Goal: Information Seeking & Learning: Learn about a topic

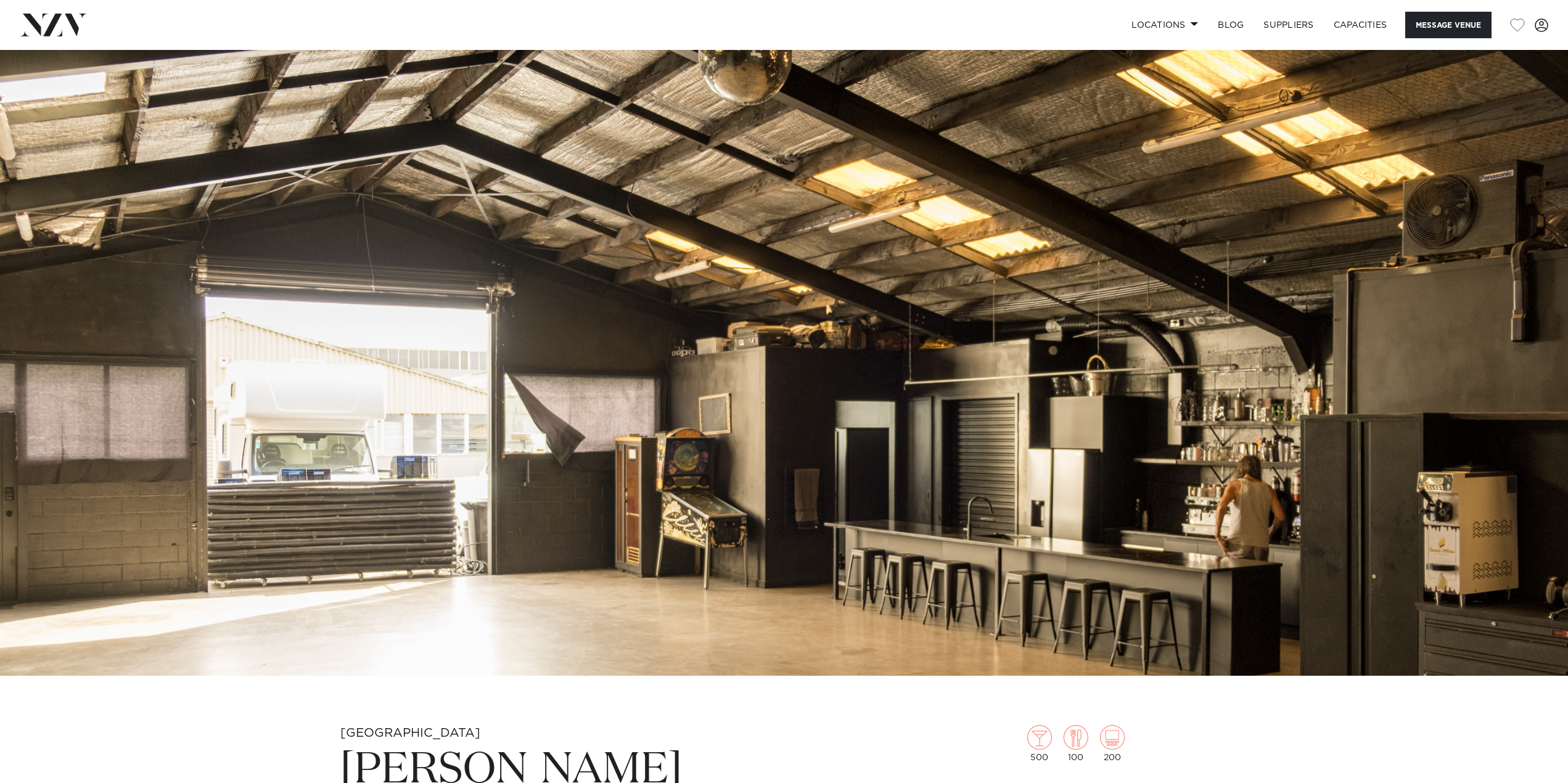
scroll to position [61, 0]
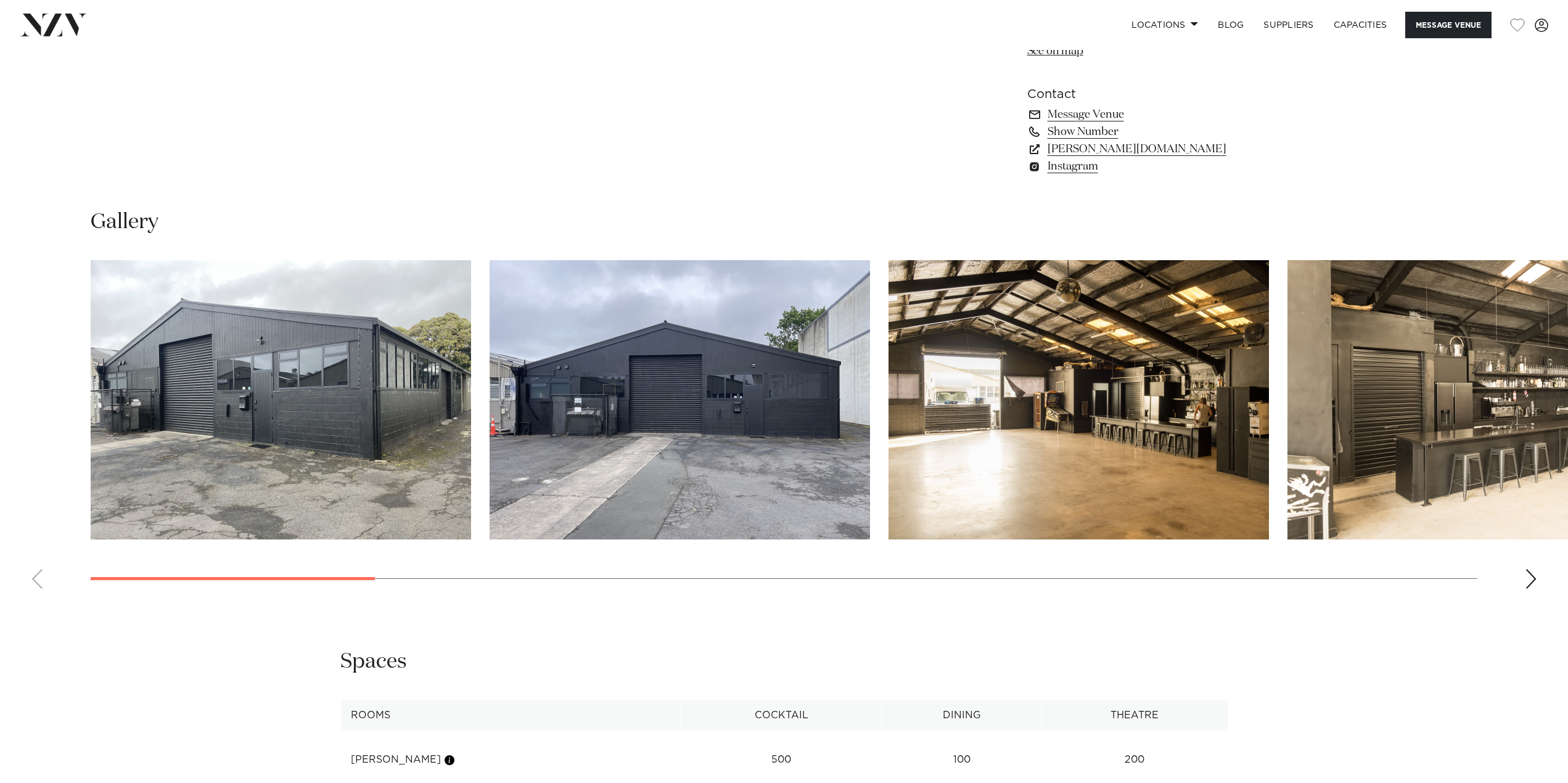
scroll to position [1234, 0]
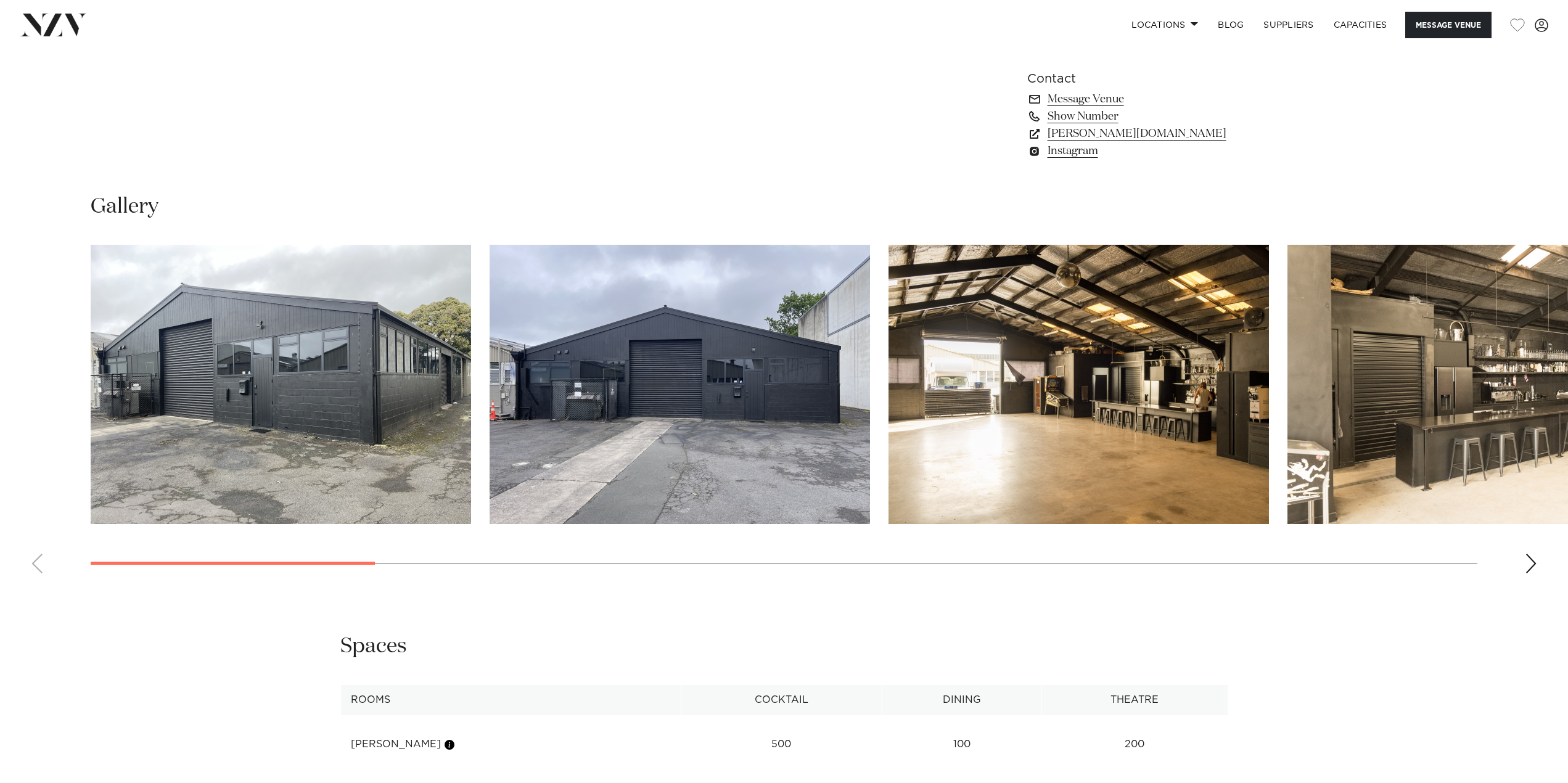
click at [416, 419] on img "1 / 17" at bounding box center [280, 384] width 380 height 280
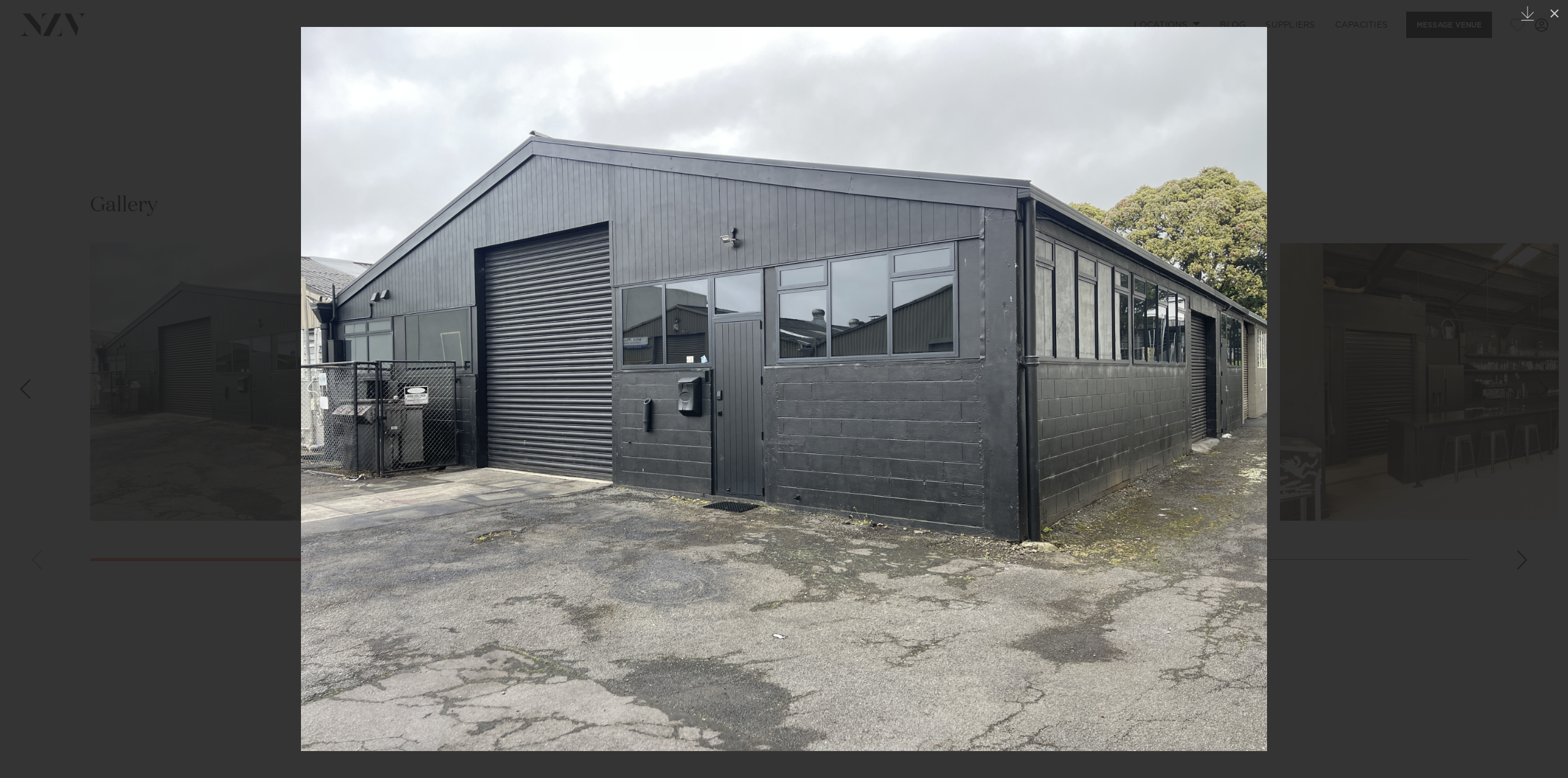
click at [1339, 456] on div at bounding box center [784, 389] width 1568 height 778
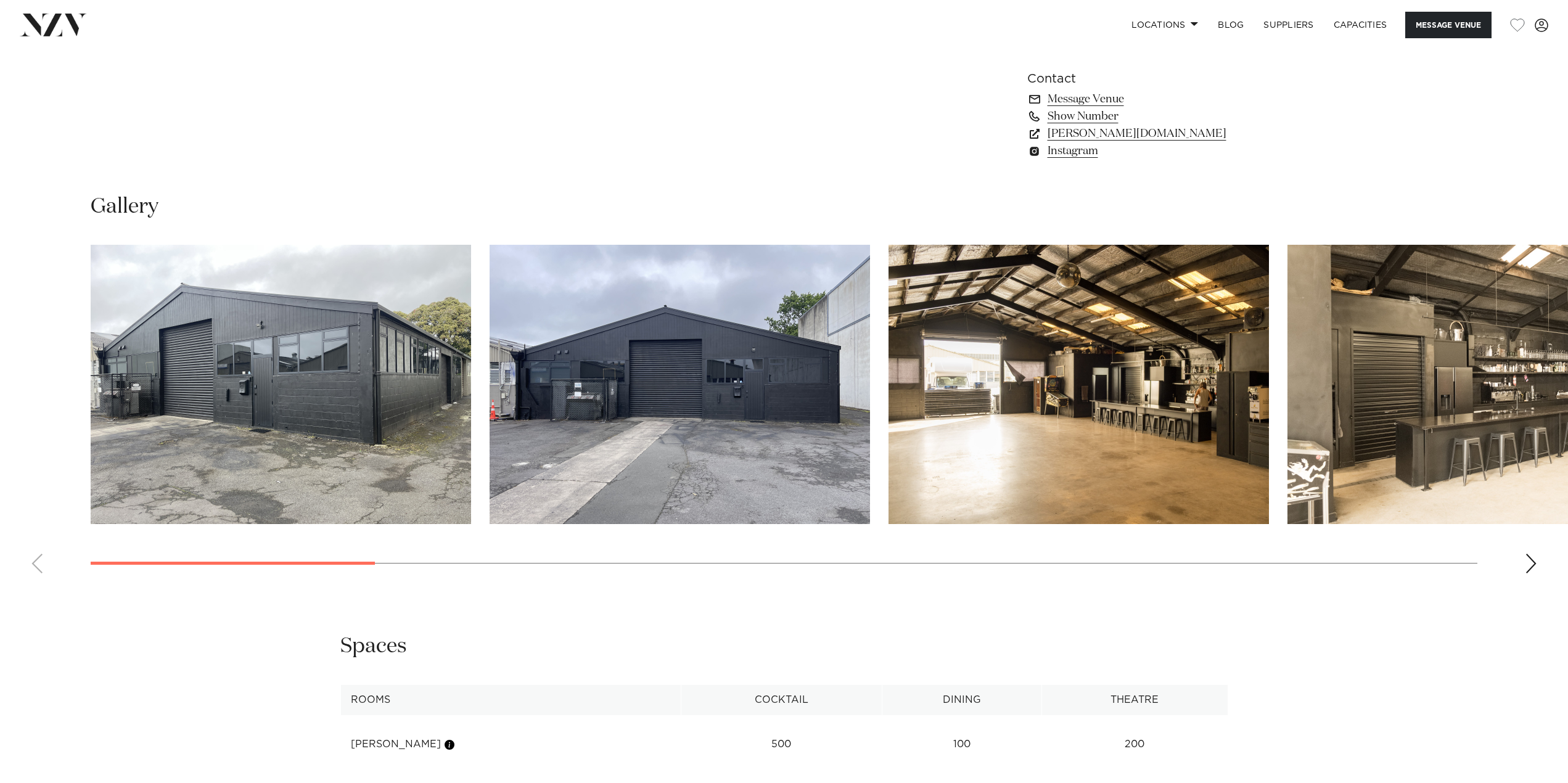
click at [1531, 563] on div "Next slide" at bounding box center [1531, 563] width 13 height 20
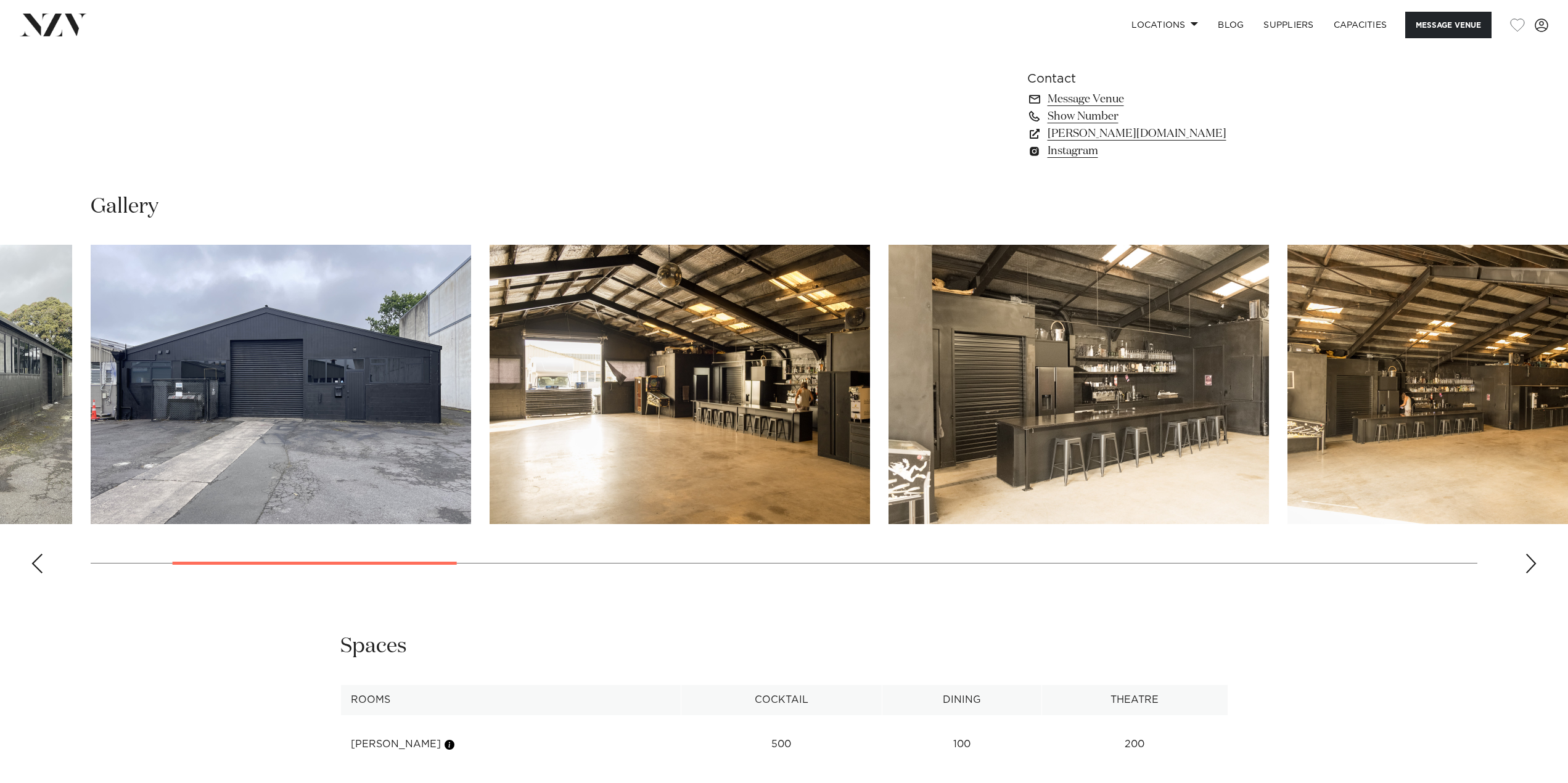
click at [1531, 563] on div "Next slide" at bounding box center [1531, 563] width 13 height 20
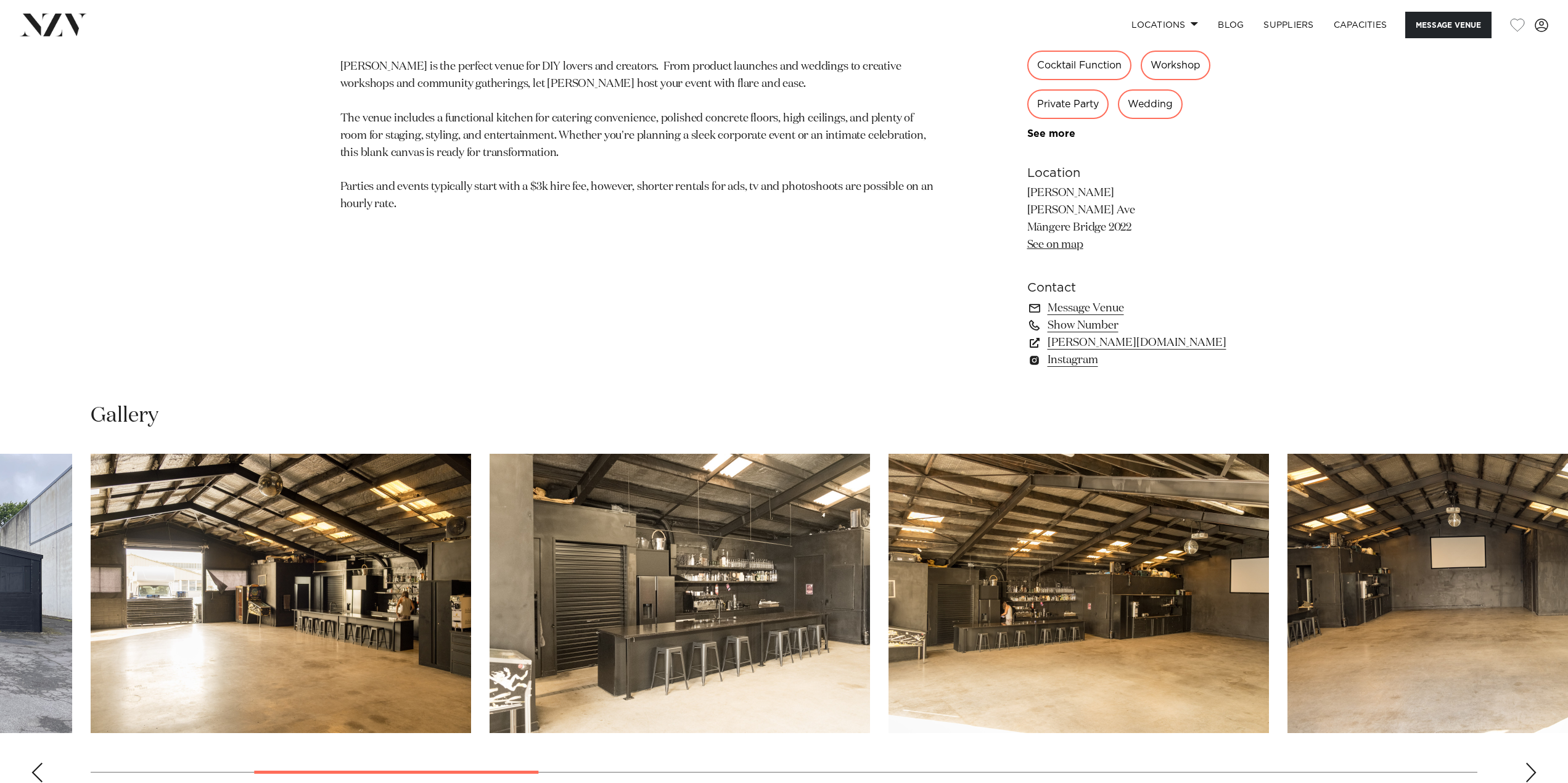
scroll to position [1022, 0]
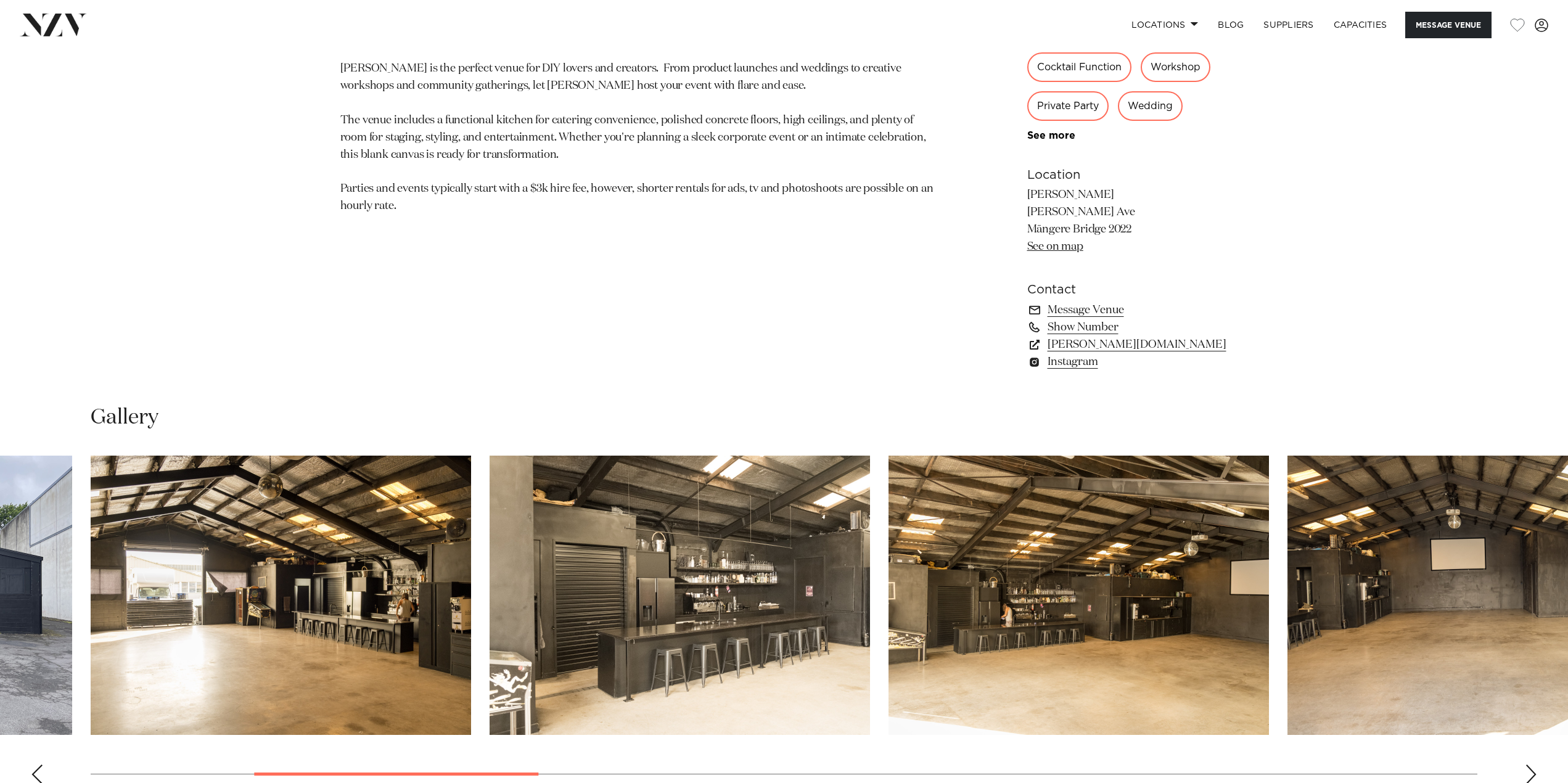
click at [1067, 247] on link "See on map" at bounding box center [1055, 247] width 56 height 11
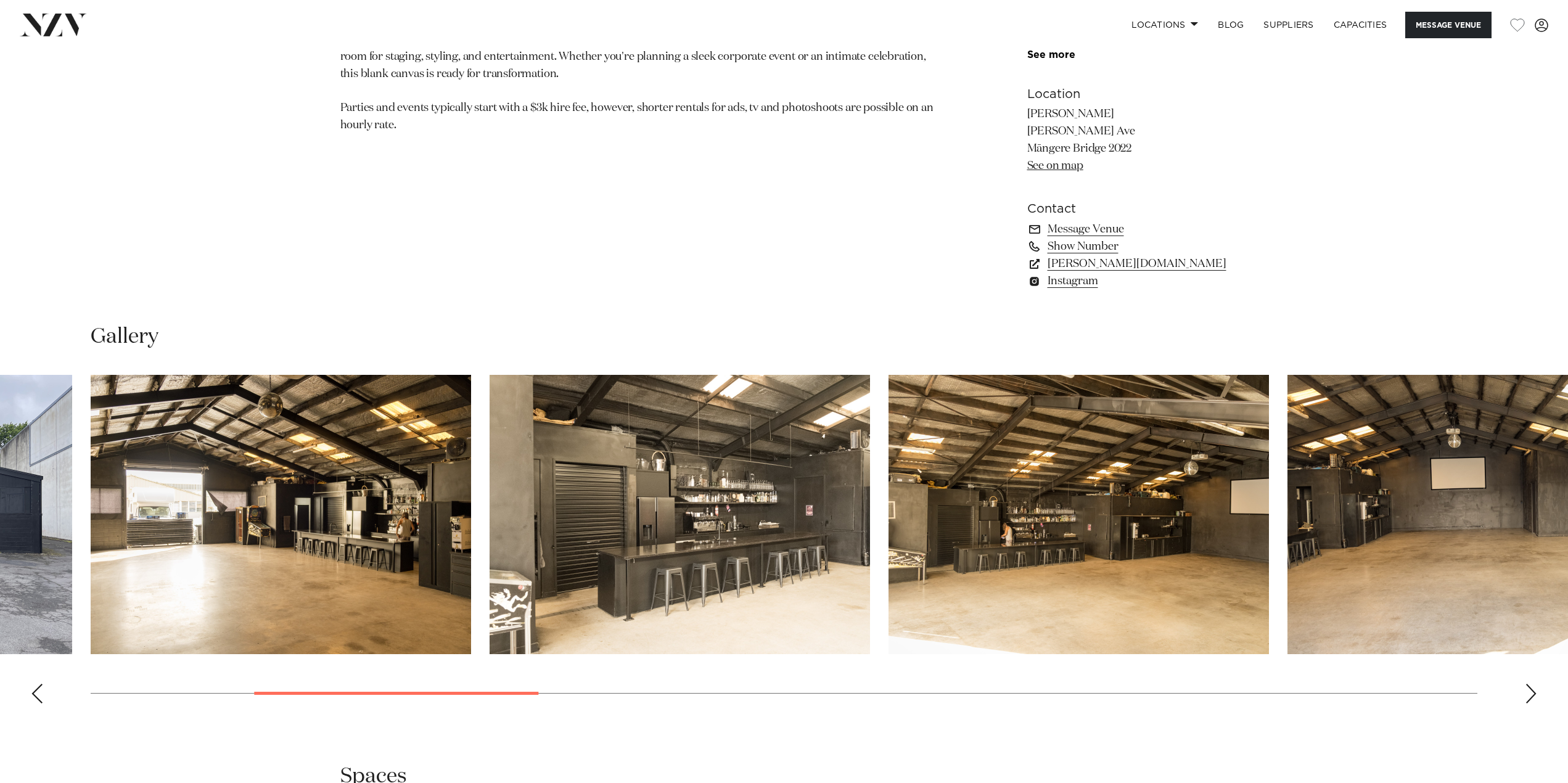
scroll to position [1269, 0]
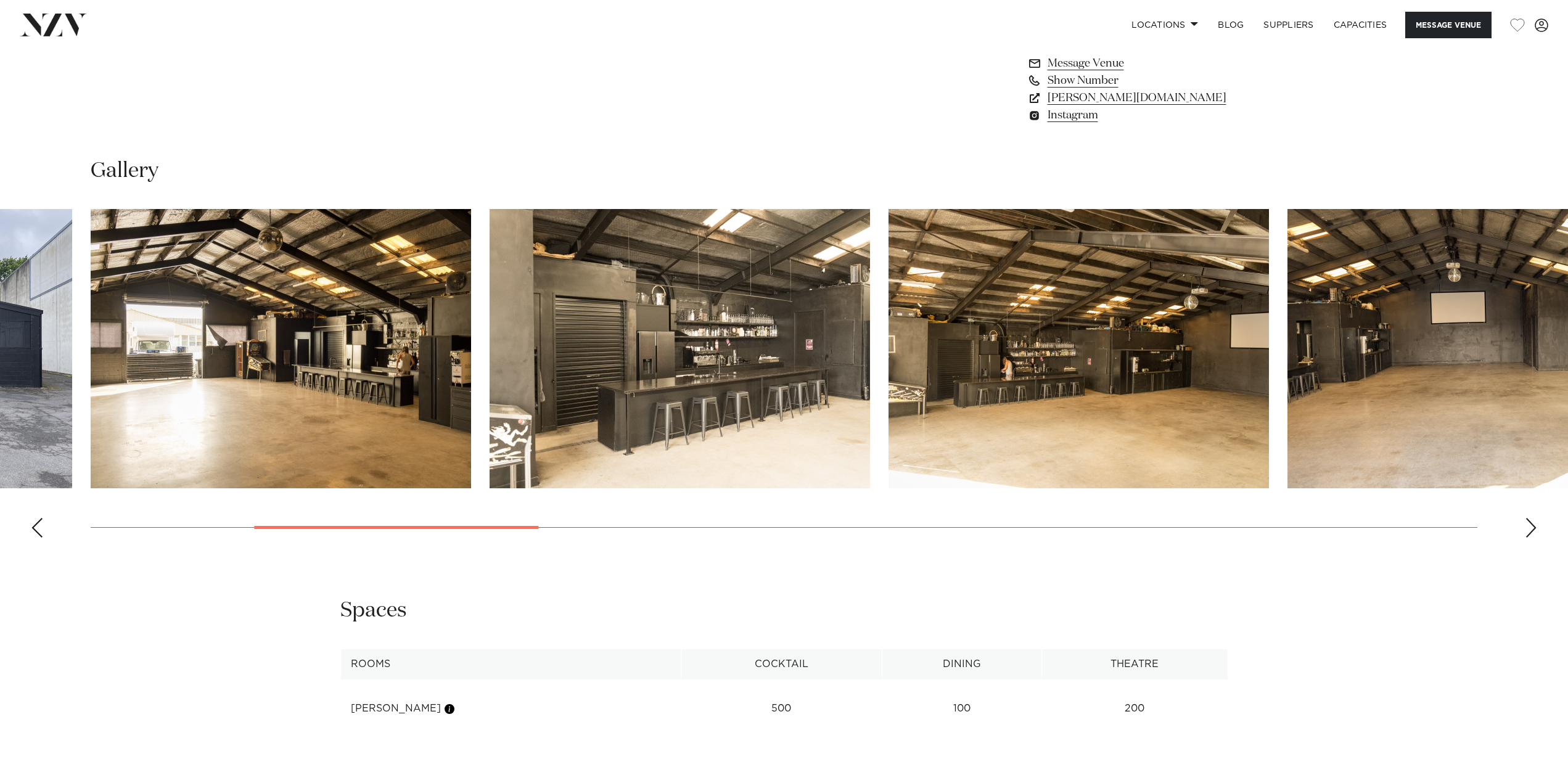
click at [891, 388] on img "5 / 17" at bounding box center [1078, 348] width 380 height 280
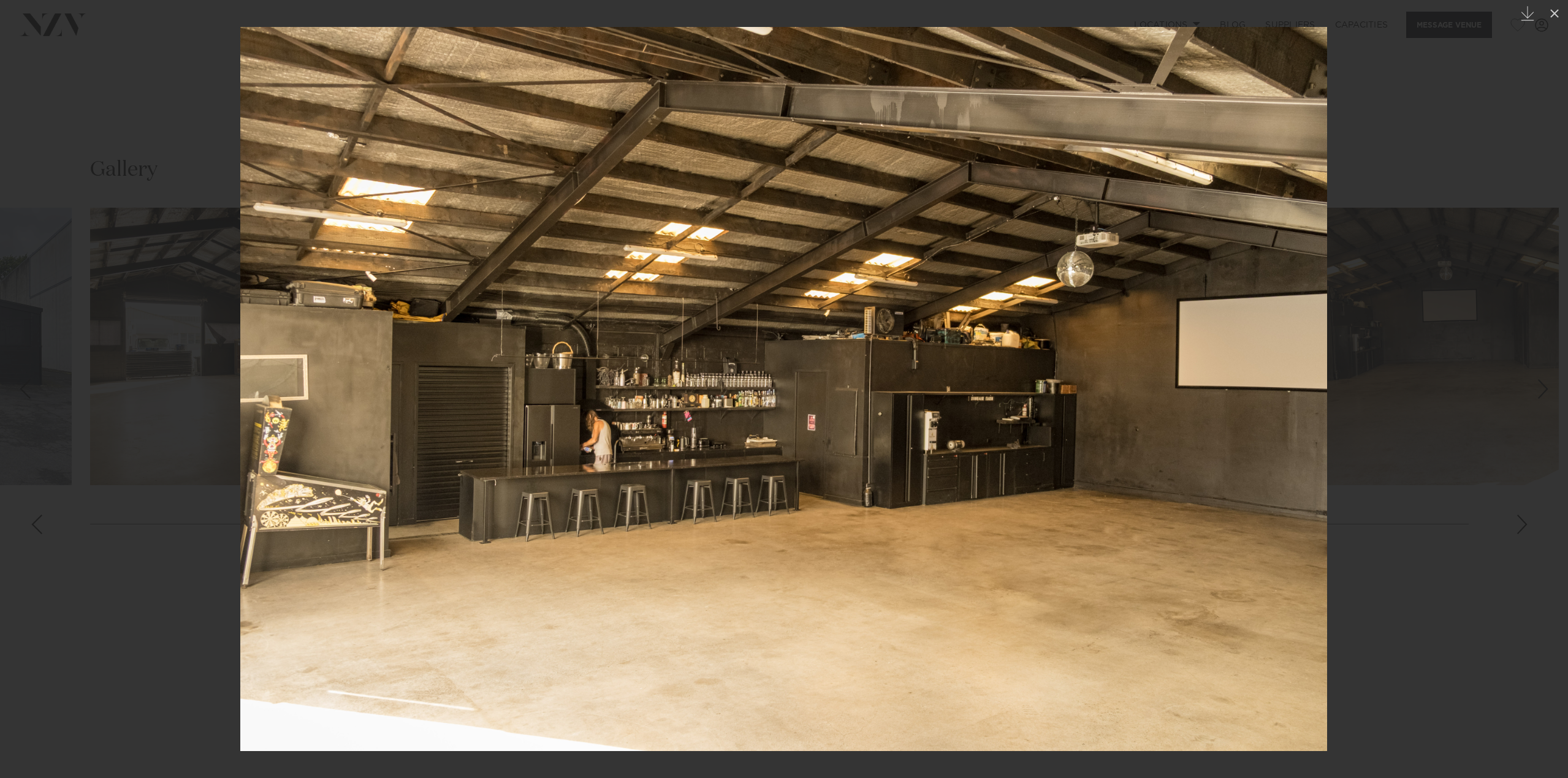
click at [1379, 470] on div at bounding box center [784, 389] width 1568 height 778
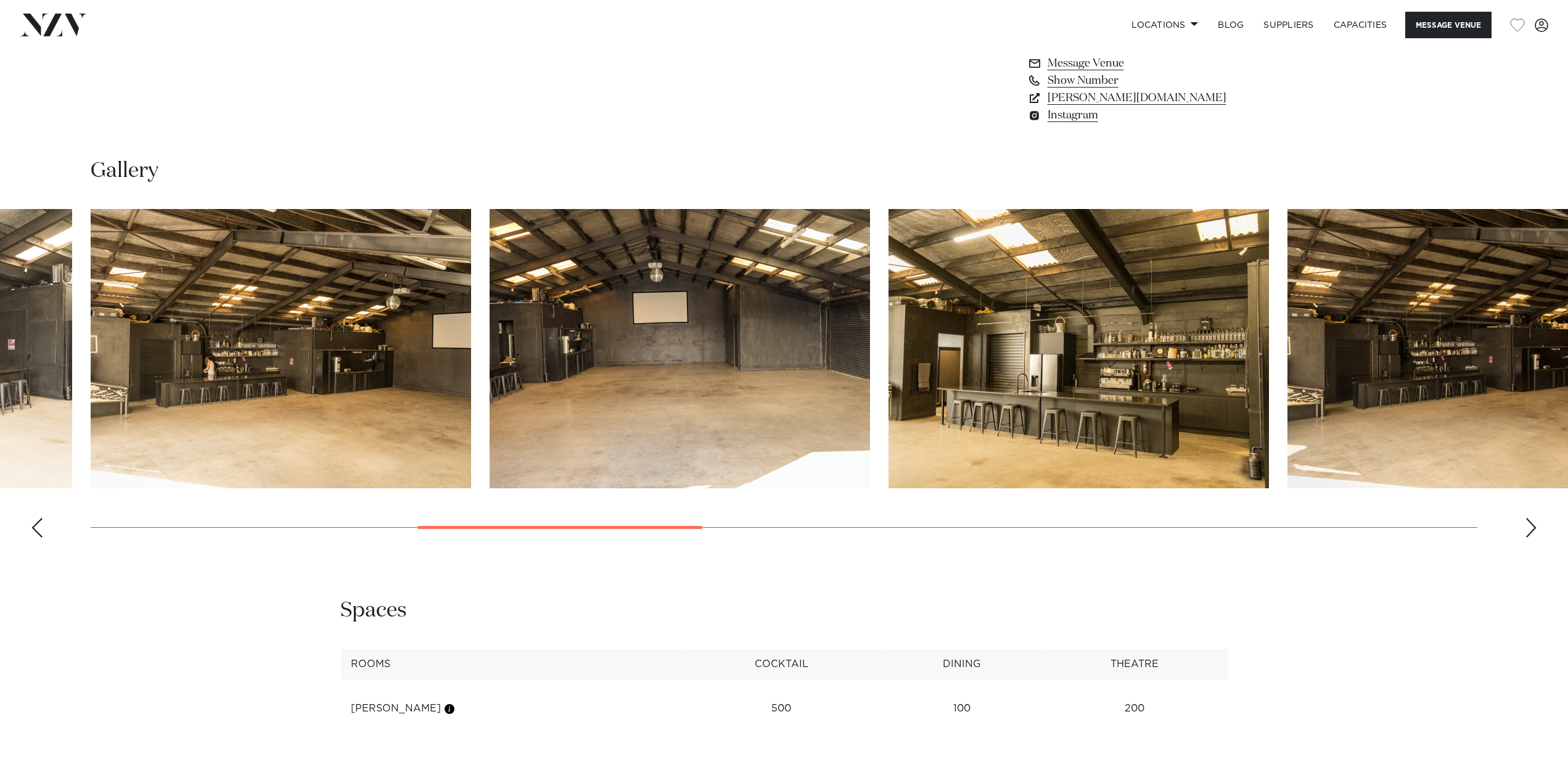
click at [1527, 527] on div "Next slide" at bounding box center [1531, 528] width 13 height 20
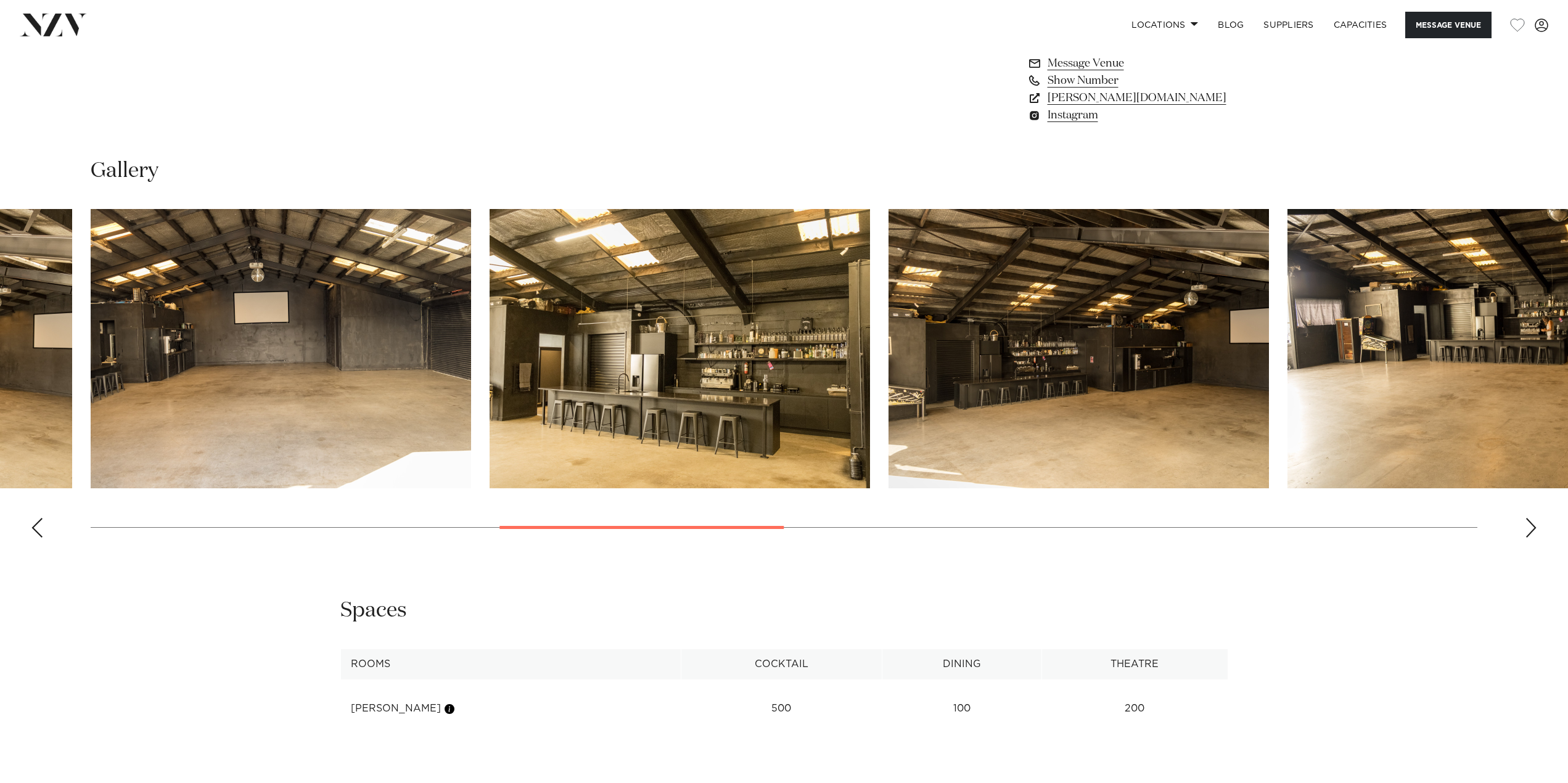
click at [1527, 527] on div "Next slide" at bounding box center [1531, 528] width 13 height 20
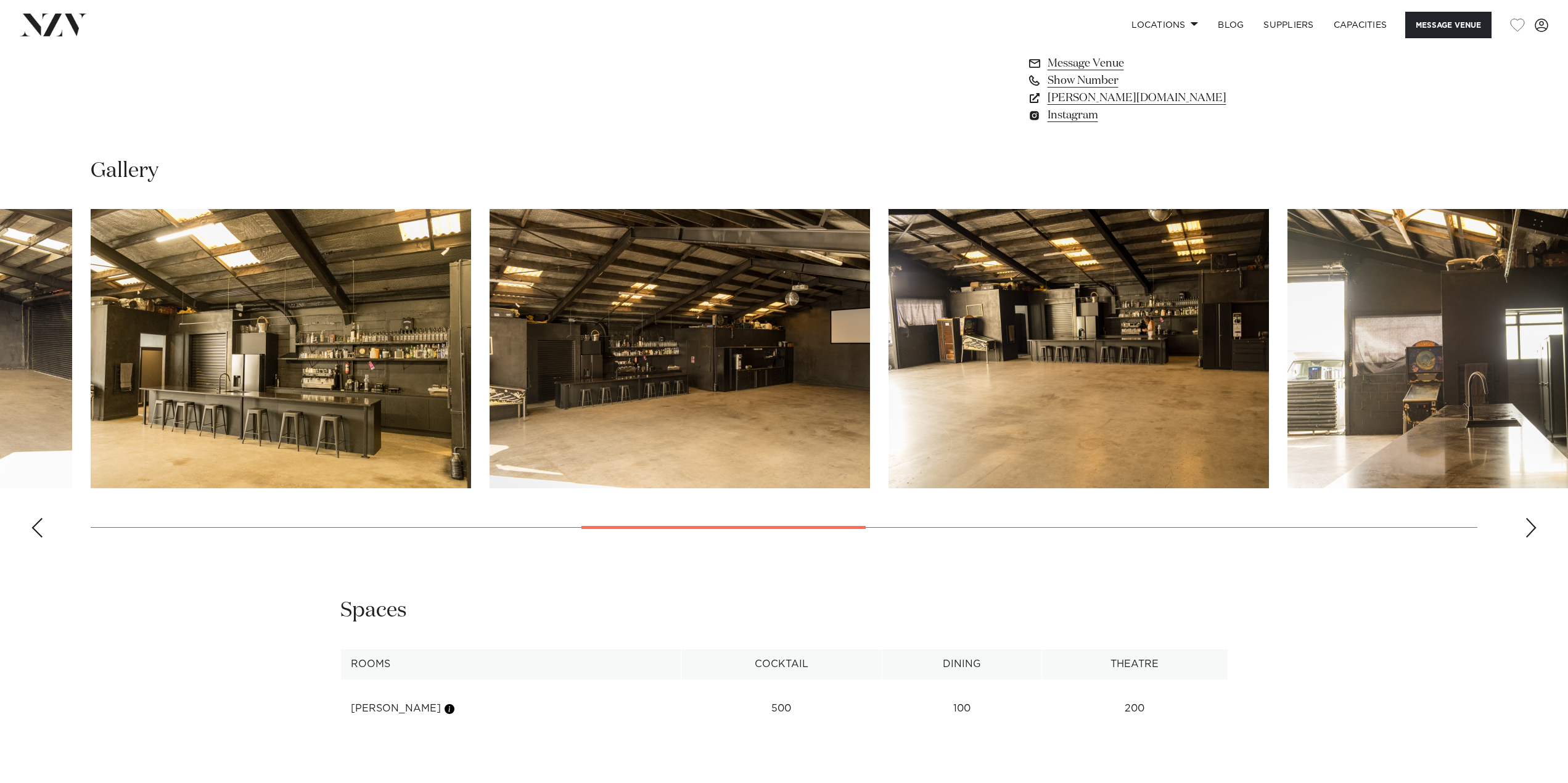
click at [1527, 527] on div "Next slide" at bounding box center [1531, 528] width 13 height 20
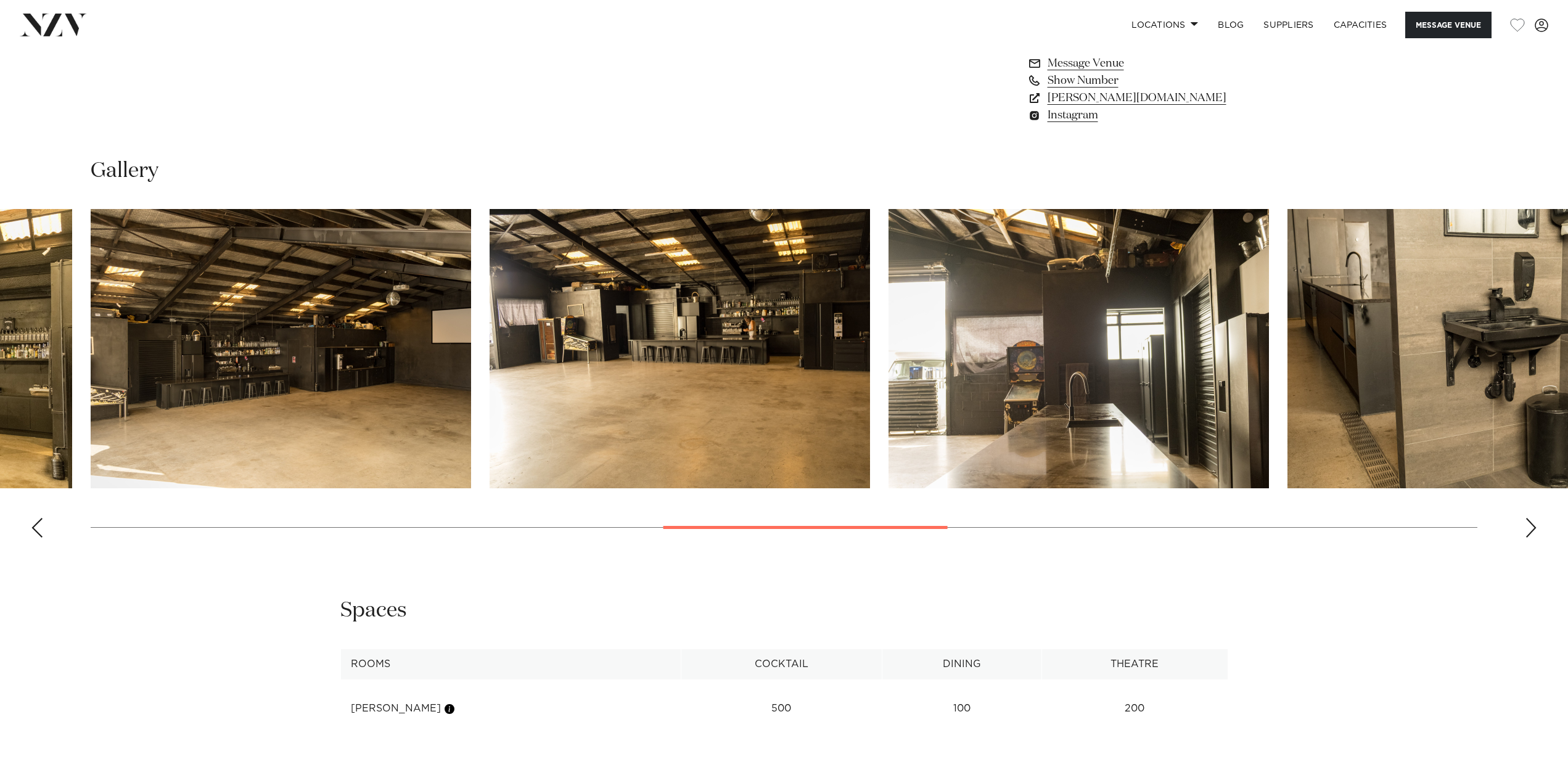
click at [1527, 527] on div "Next slide" at bounding box center [1531, 528] width 13 height 20
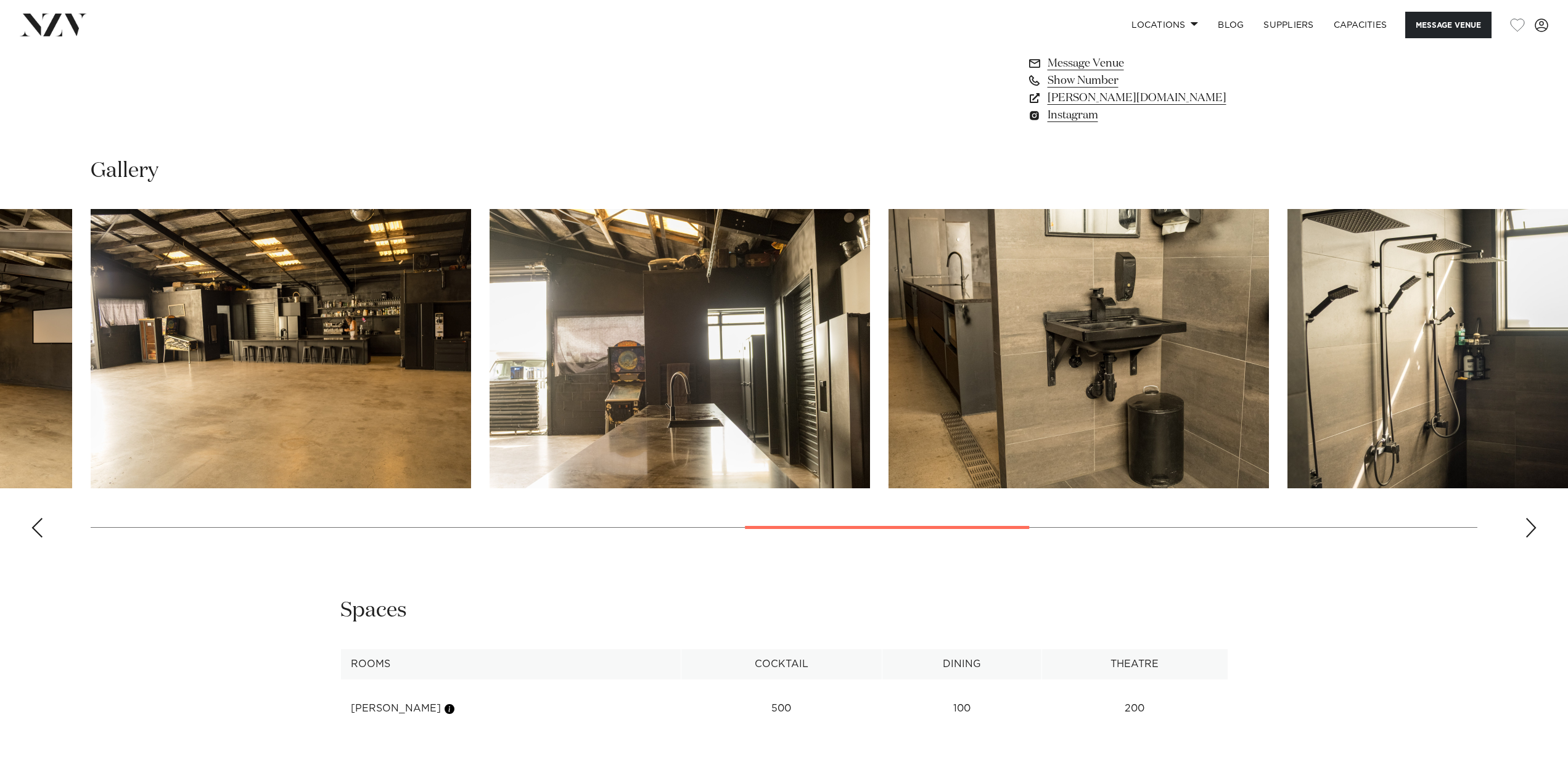
click at [1527, 527] on div "Next slide" at bounding box center [1531, 528] width 13 height 20
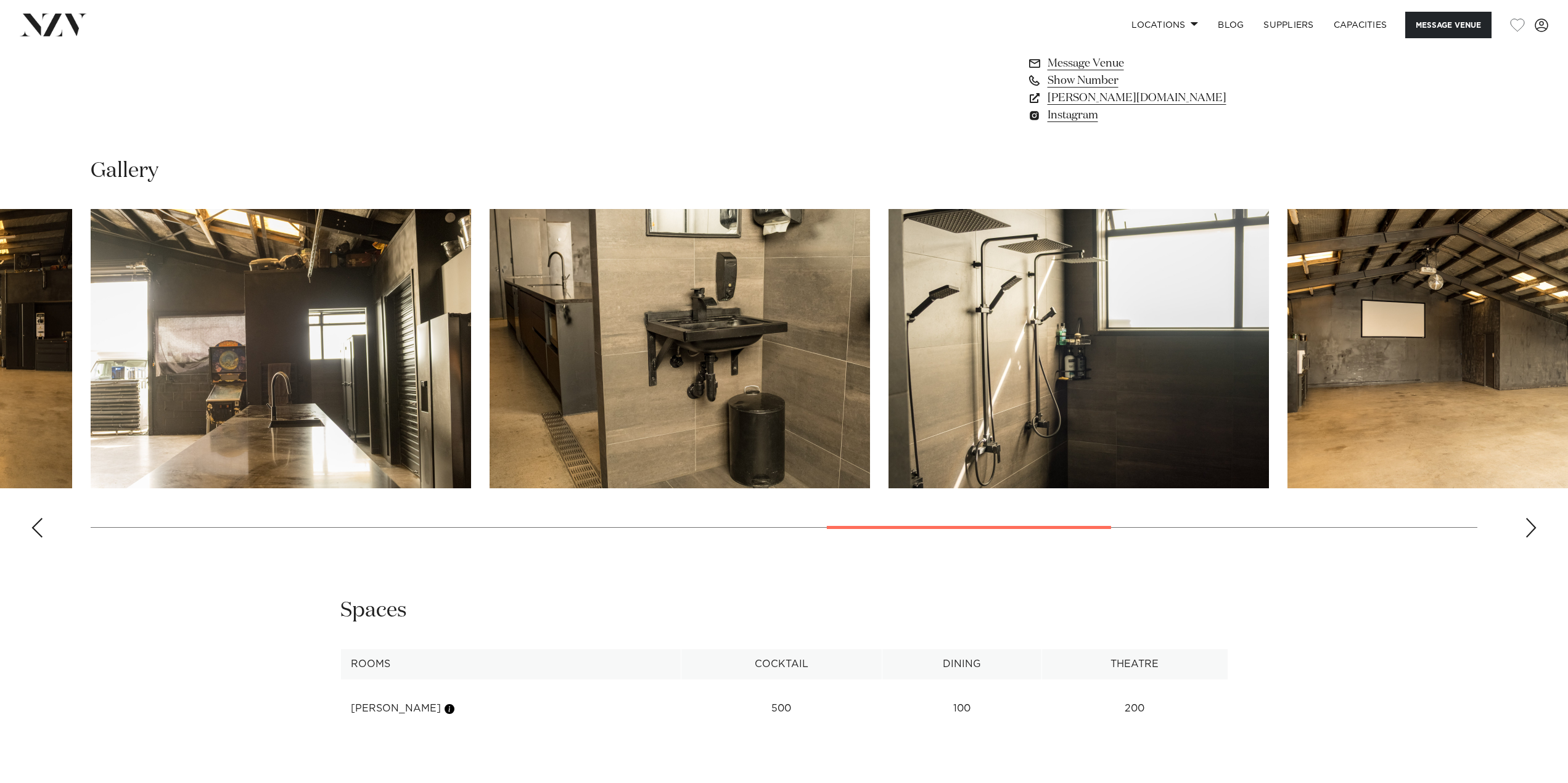
click at [1527, 527] on div "Next slide" at bounding box center [1531, 528] width 13 height 20
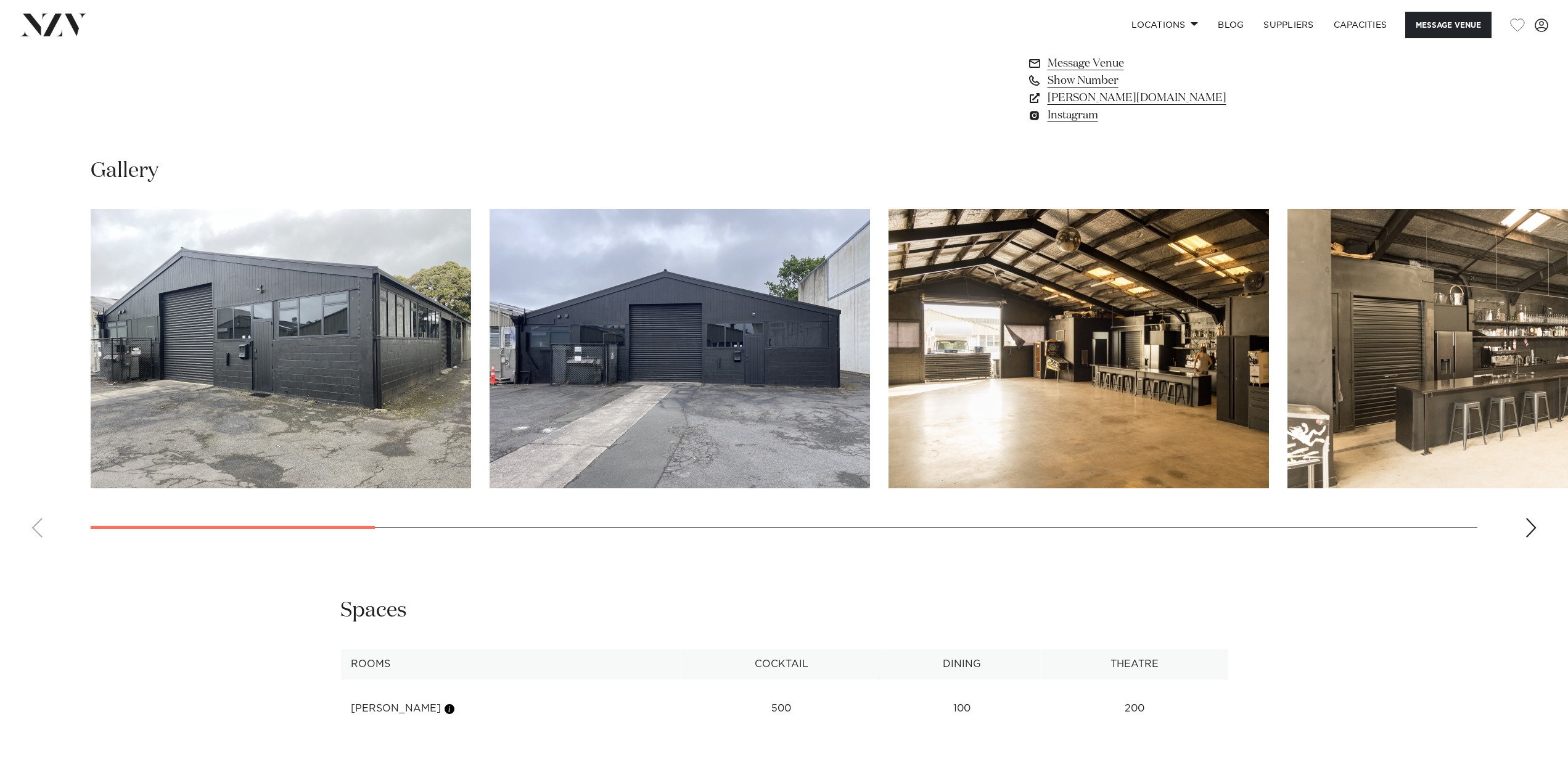
click at [113, 523] on swiper-container at bounding box center [784, 378] width 1568 height 339
click at [112, 539] on swiper-container at bounding box center [784, 378] width 1568 height 339
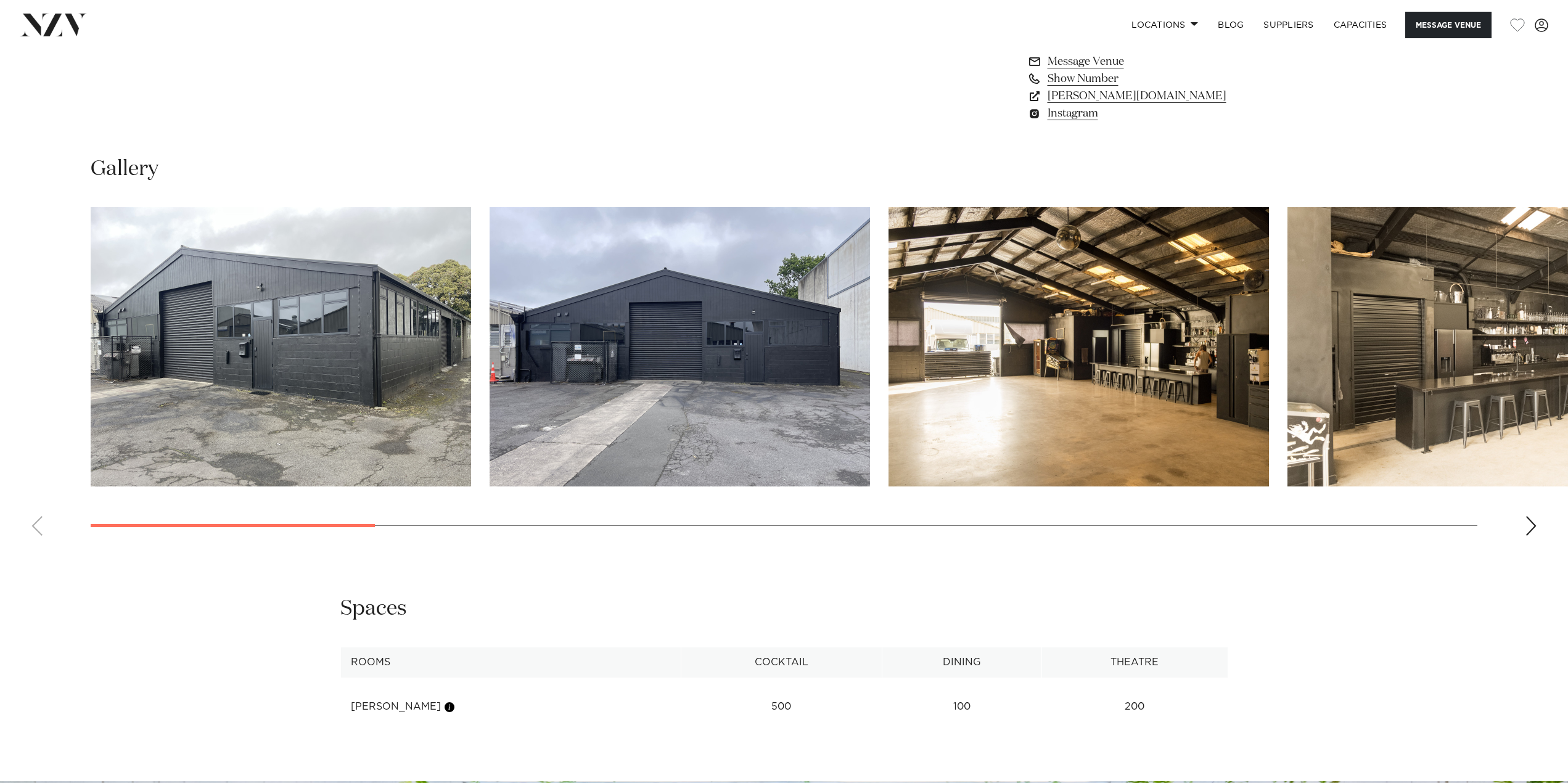
scroll to position [1269, 0]
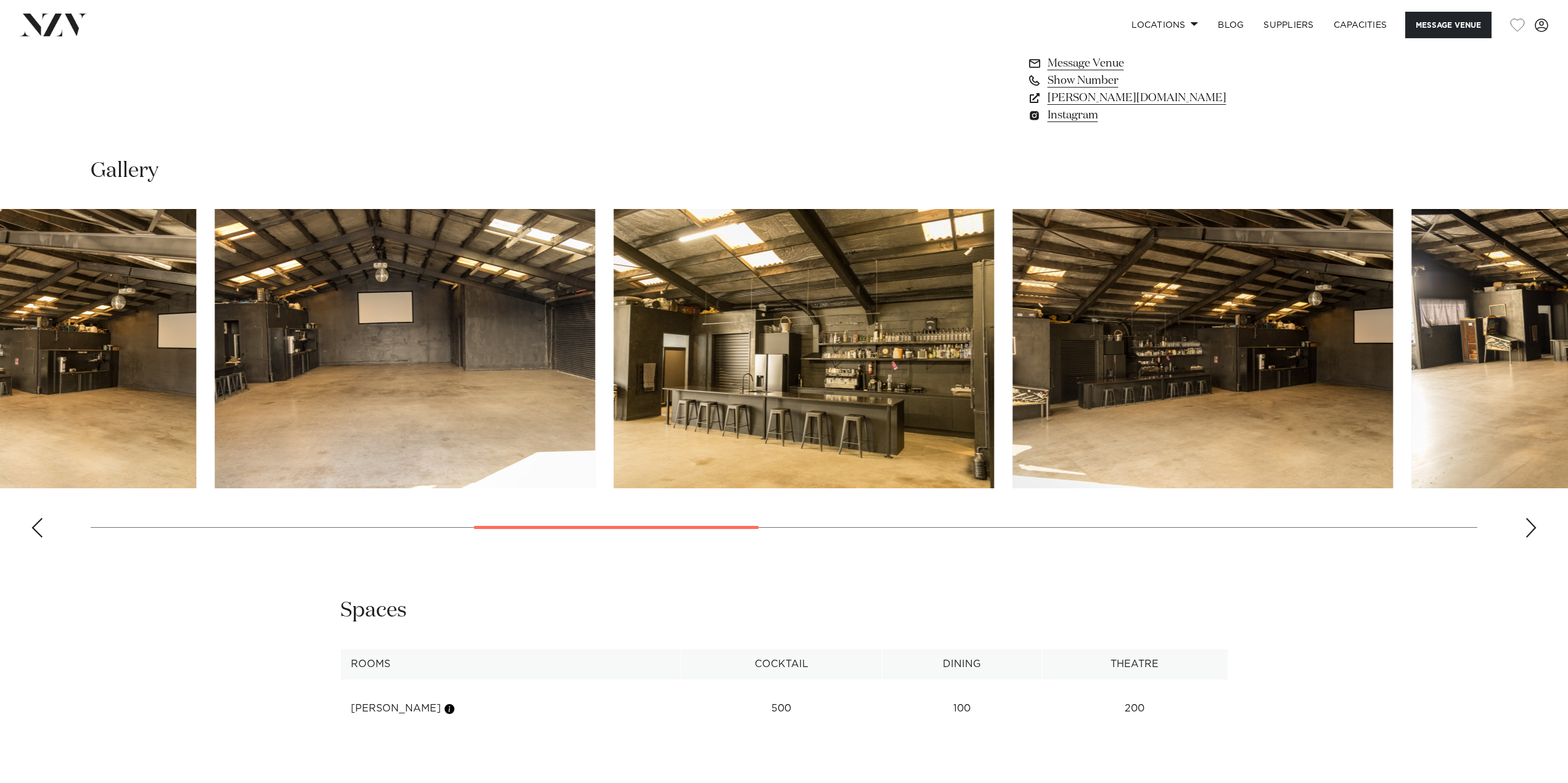
click at [715, 533] on swiper-container at bounding box center [784, 378] width 1568 height 339
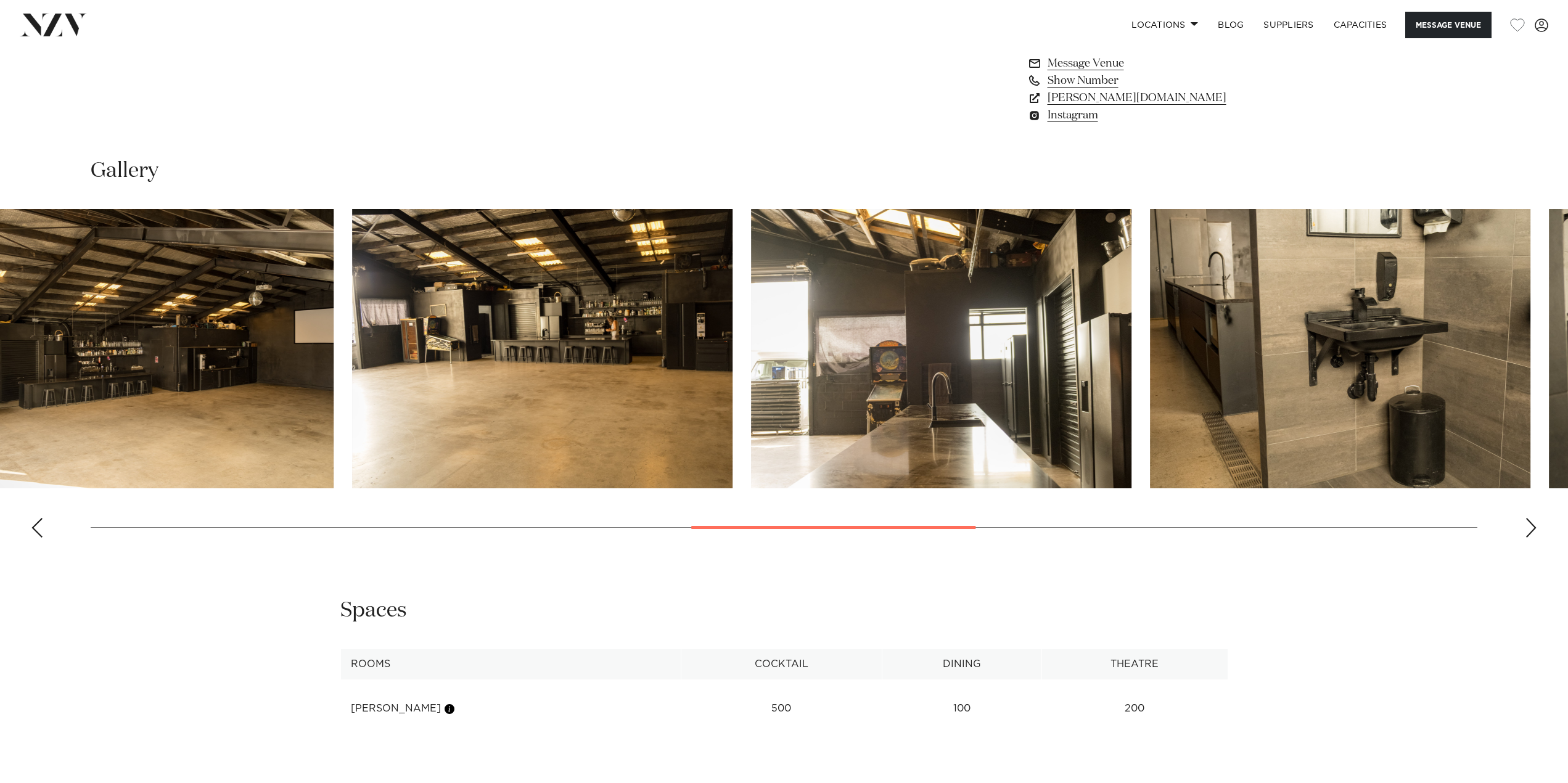
click at [897, 524] on swiper-container at bounding box center [784, 378] width 1568 height 339
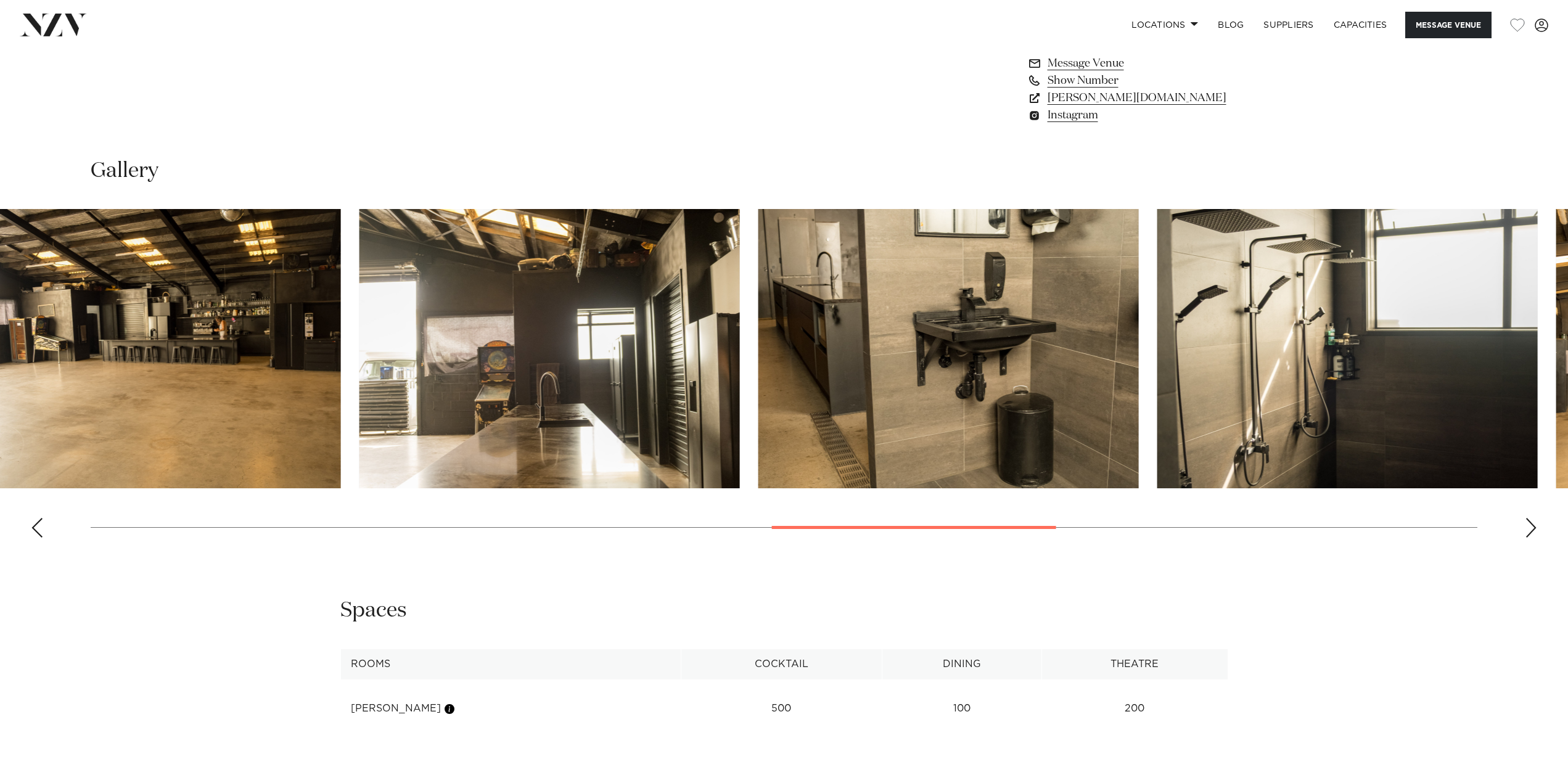
click at [993, 528] on div at bounding box center [914, 528] width 284 height 3
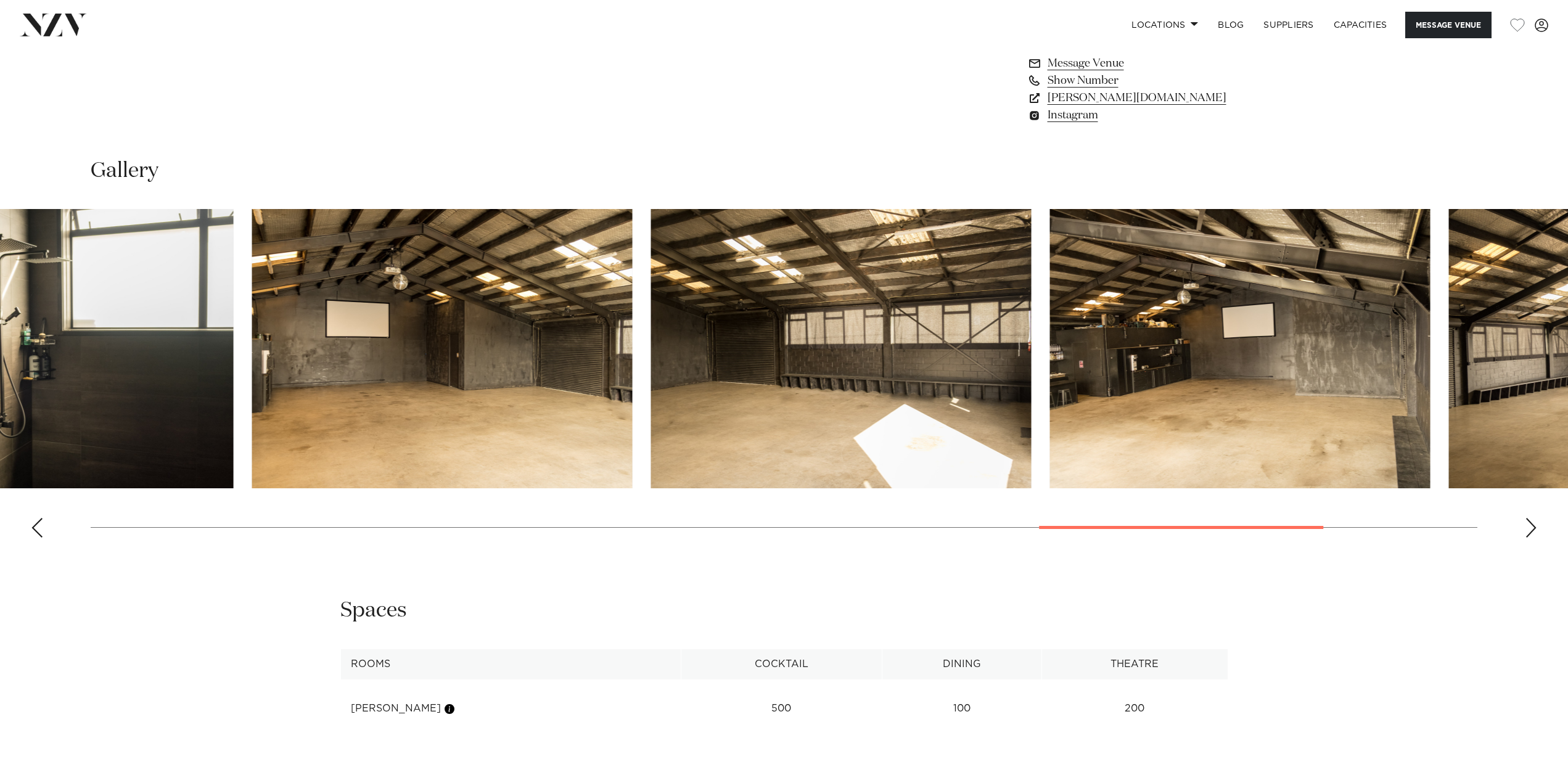
click at [1321, 534] on swiper-container at bounding box center [784, 378] width 1568 height 339
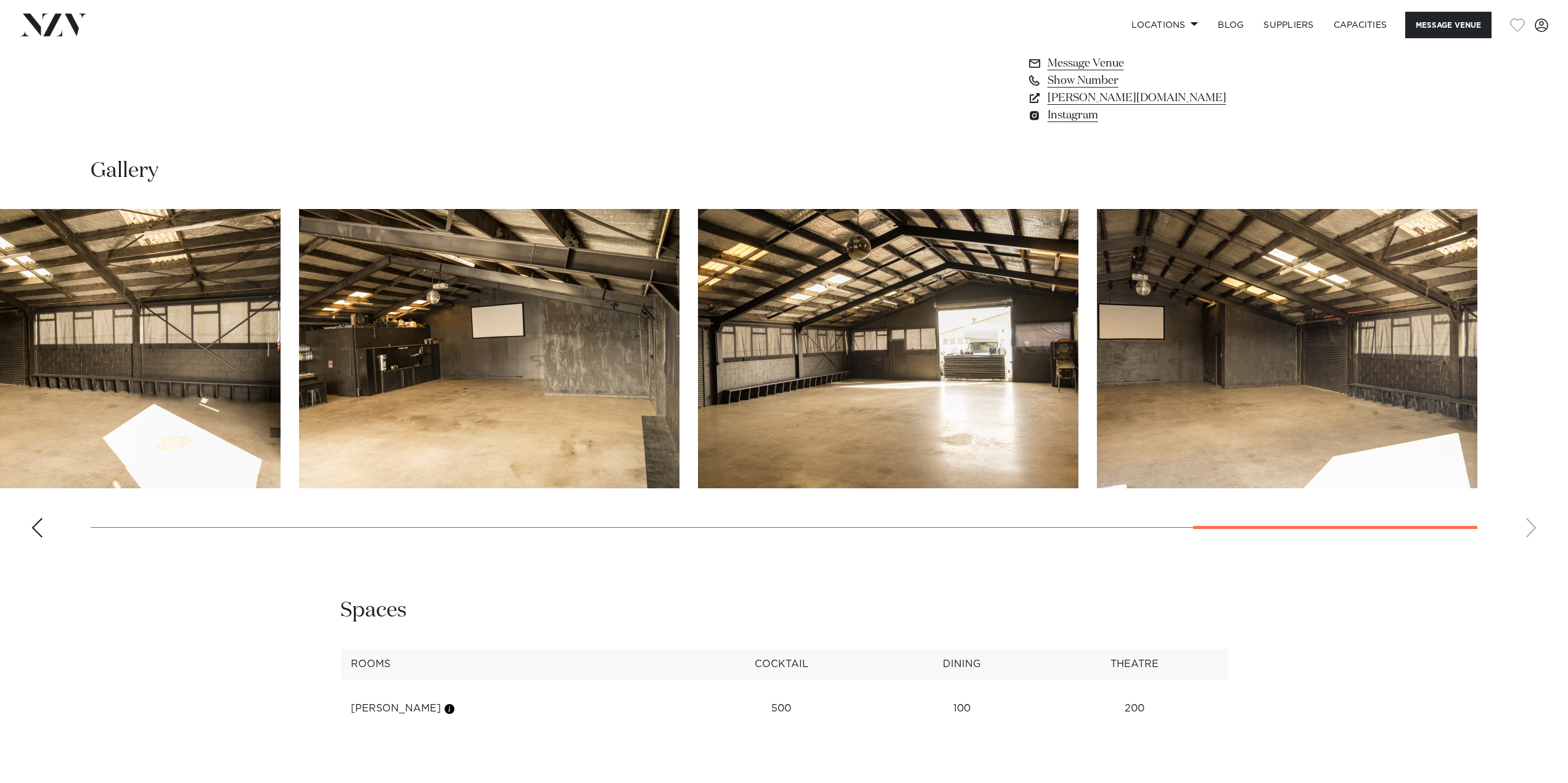
click at [1477, 525] on swiper-container at bounding box center [784, 378] width 1568 height 339
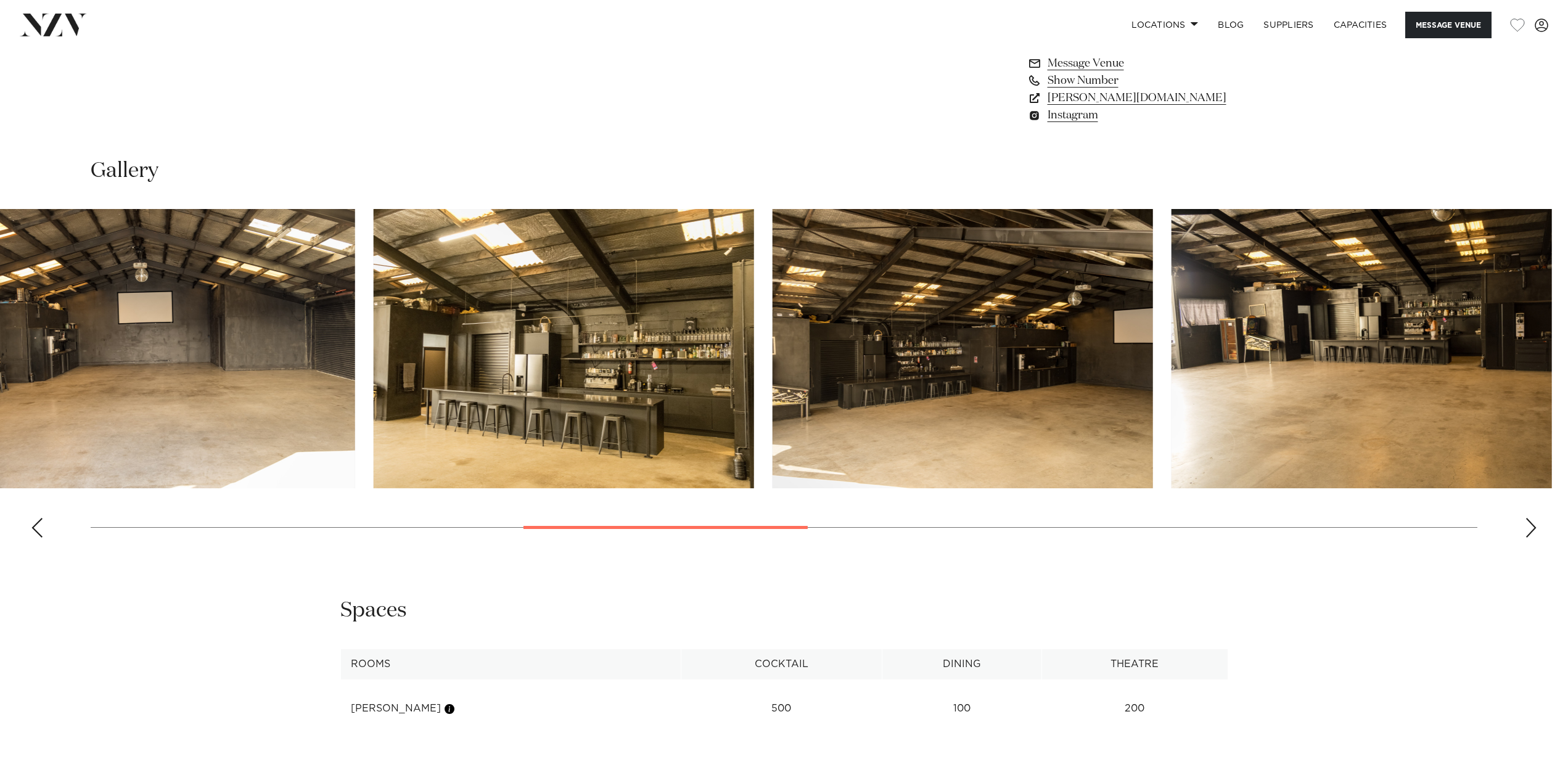
click at [540, 536] on swiper-container at bounding box center [784, 378] width 1568 height 339
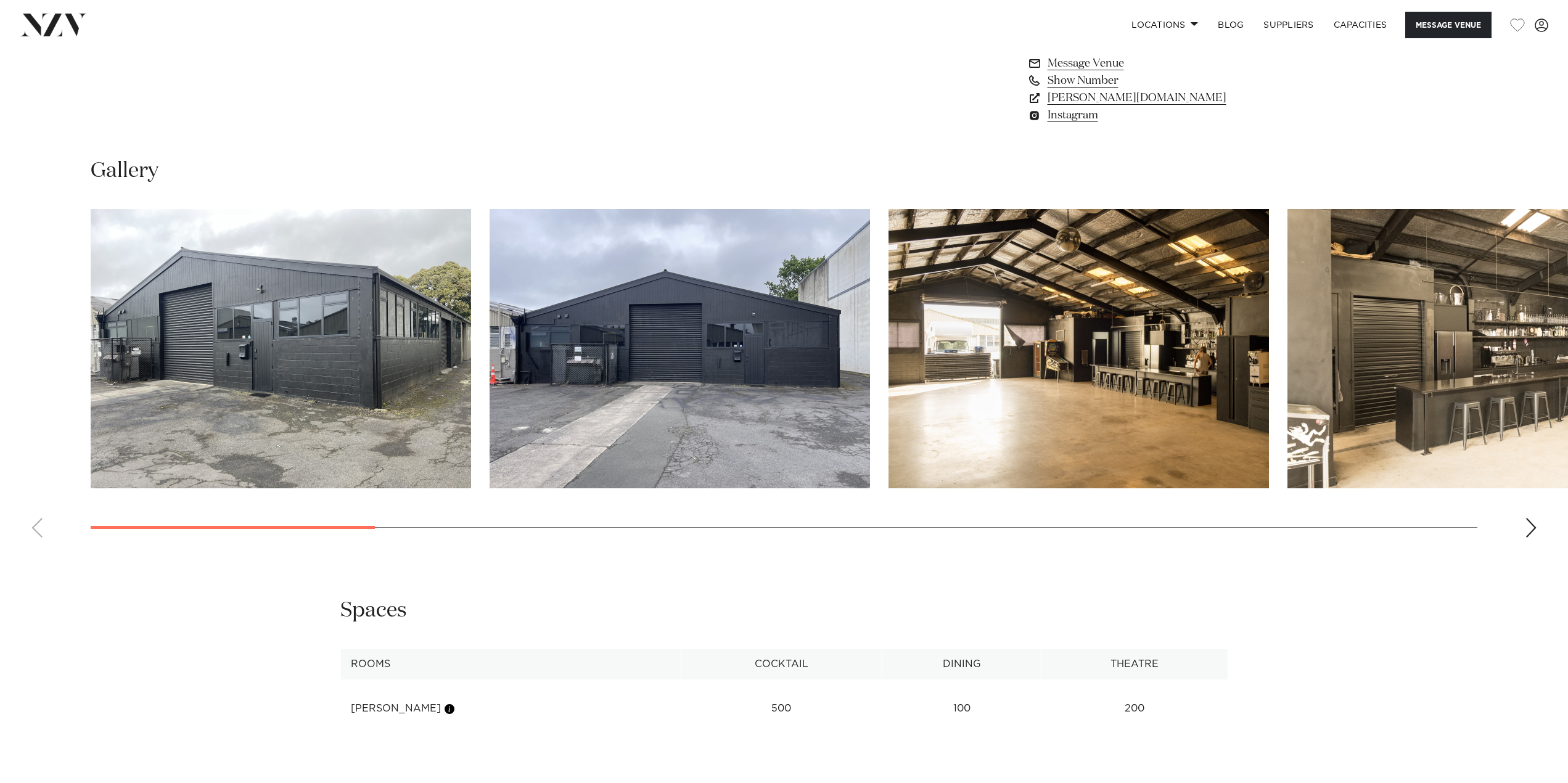
click at [110, 524] on swiper-container at bounding box center [784, 378] width 1568 height 339
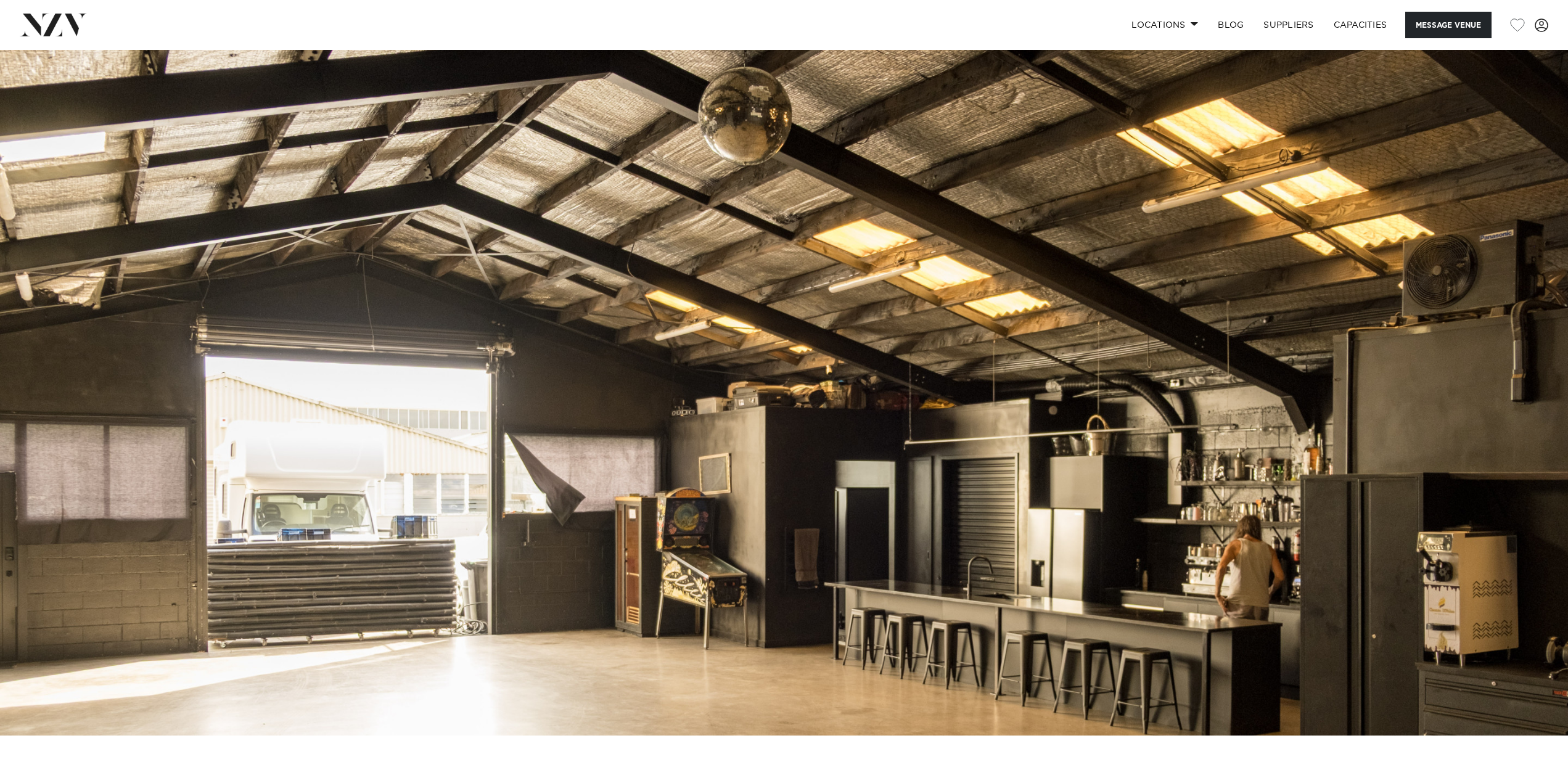
scroll to position [0, 0]
